Goal: Task Accomplishment & Management: Use online tool/utility

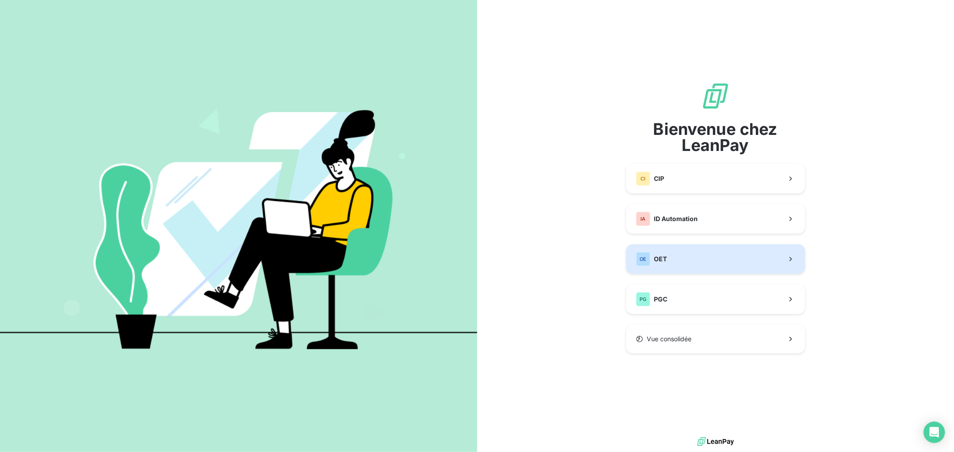
click at [672, 258] on button "OE OET" at bounding box center [715, 260] width 179 height 30
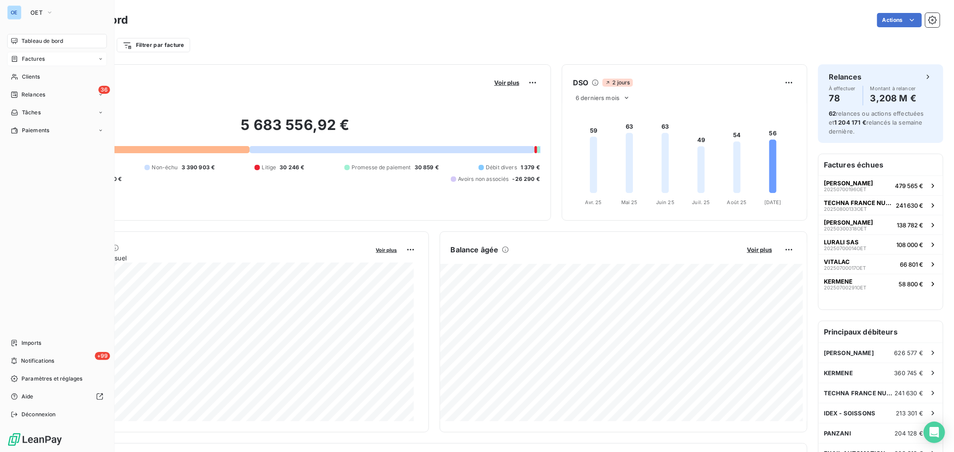
click at [34, 57] on span "Factures" at bounding box center [33, 59] width 23 height 8
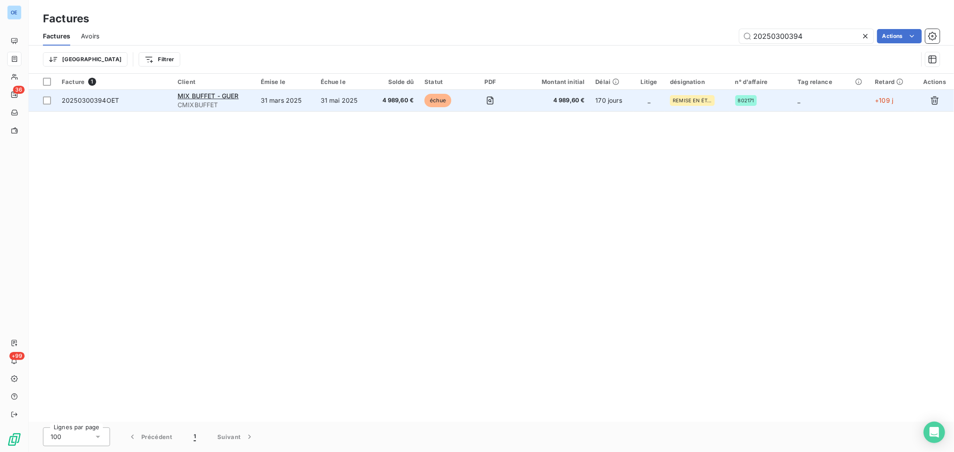
click at [542, 103] on span "4 989,60 €" at bounding box center [553, 100] width 64 height 9
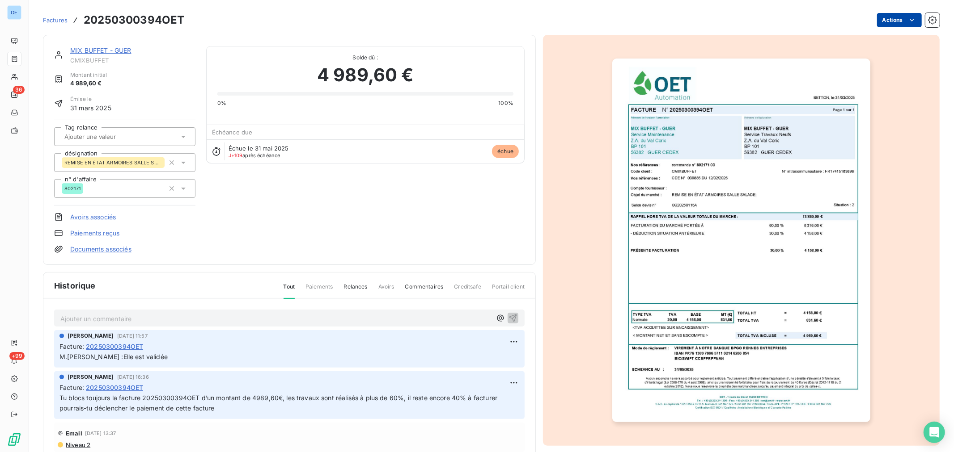
click at [891, 20] on html "OE 36 +99 Factures 20250300394OET Actions MIX BUFFET - GUER CMIXBUFFET Montant …" at bounding box center [477, 226] width 954 height 452
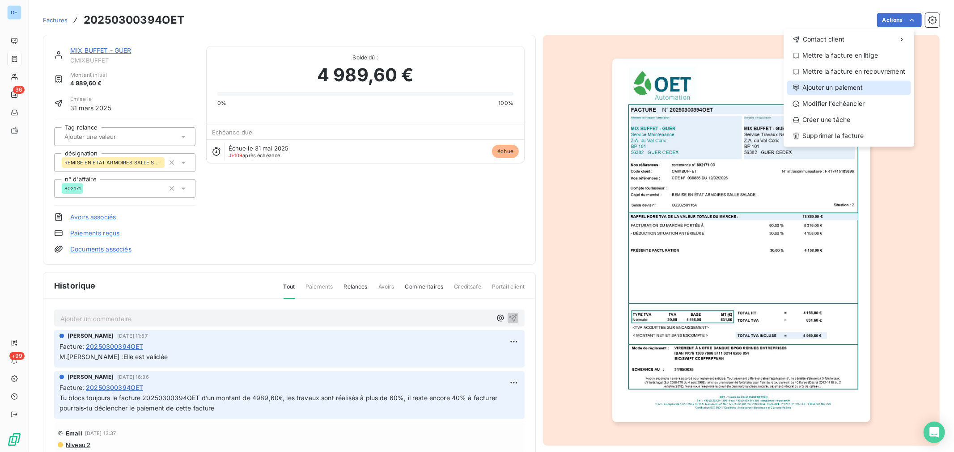
click at [856, 83] on div "Ajouter un paiement" at bounding box center [848, 87] width 123 height 14
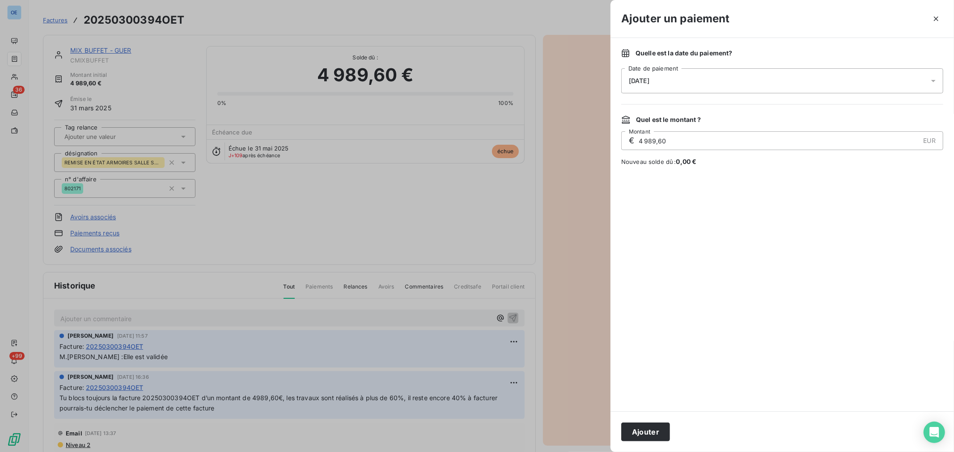
click at [932, 80] on icon at bounding box center [933, 80] width 9 height 9
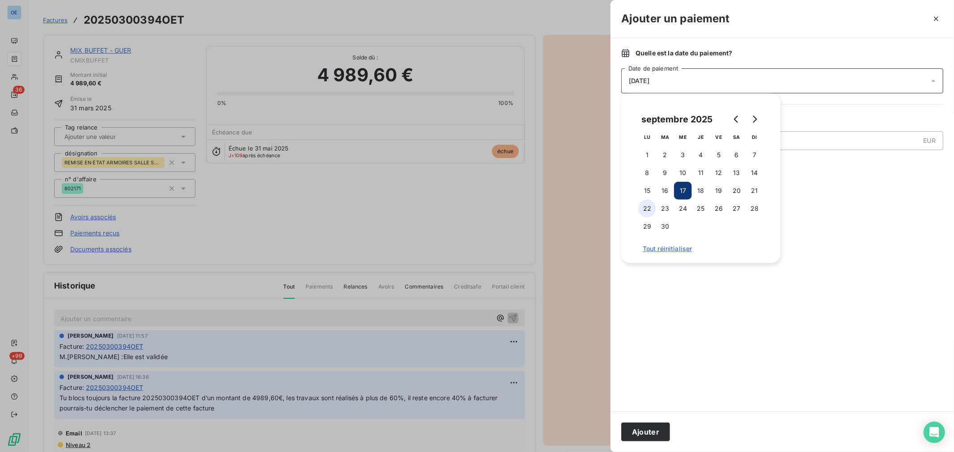
click at [645, 206] on button "22" at bounding box center [647, 209] width 18 height 18
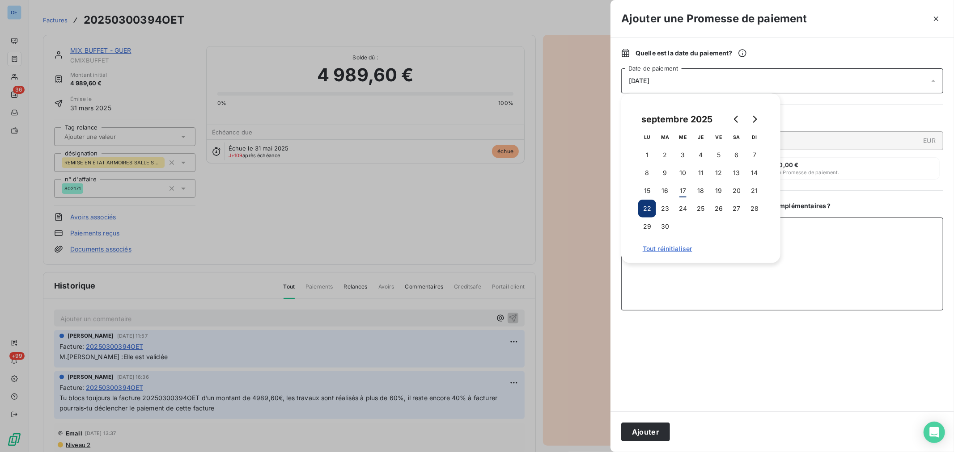
click at [828, 266] on textarea "Ajouter un commentaire ( facultatif )" at bounding box center [782, 264] width 322 height 93
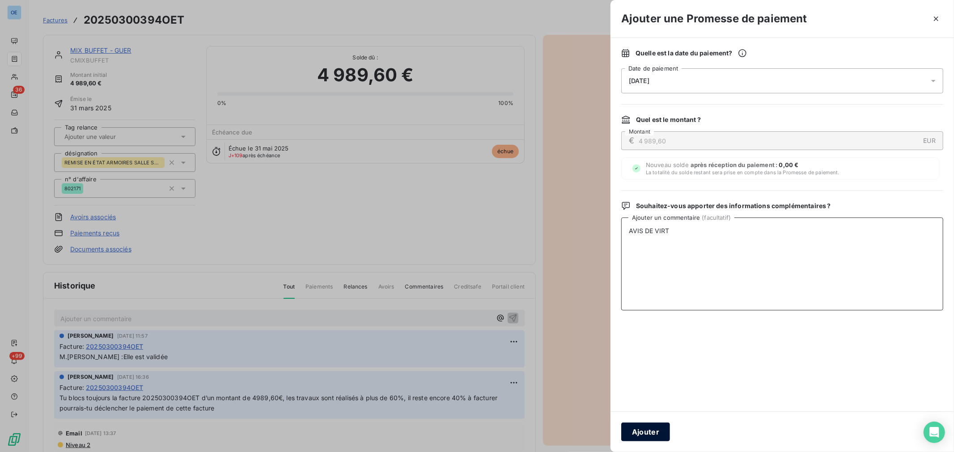
type textarea "AVIS DE VIRT"
click at [640, 431] on button "Ajouter" at bounding box center [645, 432] width 49 height 19
